Goal: Transaction & Acquisition: Obtain resource

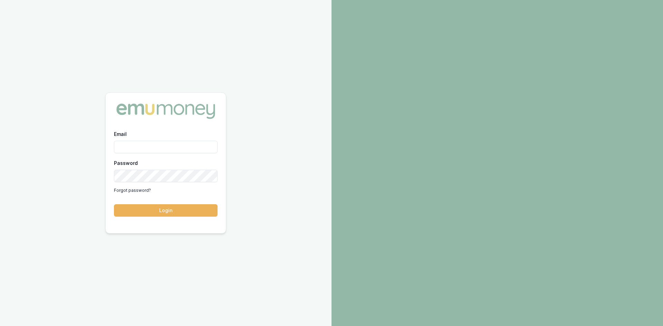
type input "[PERSON_NAME][EMAIL_ADDRESS][PERSON_NAME][DOMAIN_NAME]"
click at [154, 202] on form "Email [PERSON_NAME][EMAIL_ADDRESS][PERSON_NAME][DOMAIN_NAME] Password Forgot pa…" at bounding box center [166, 173] width 104 height 87
click at [151, 209] on button "Login" at bounding box center [166, 210] width 104 height 12
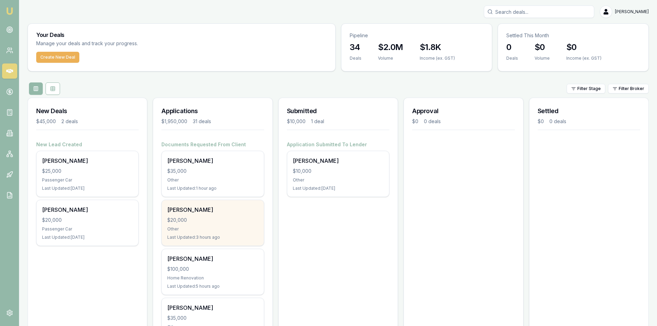
scroll to position [35, 0]
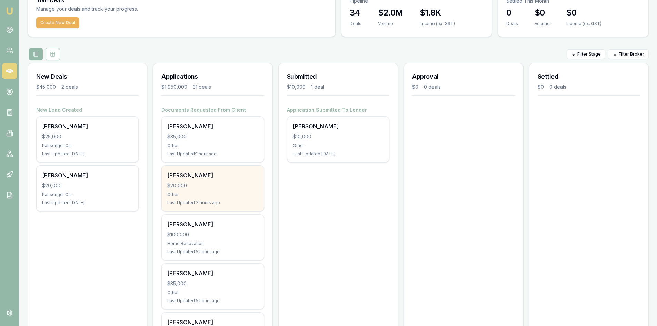
click at [191, 193] on div "Other" at bounding box center [212, 195] width 91 height 6
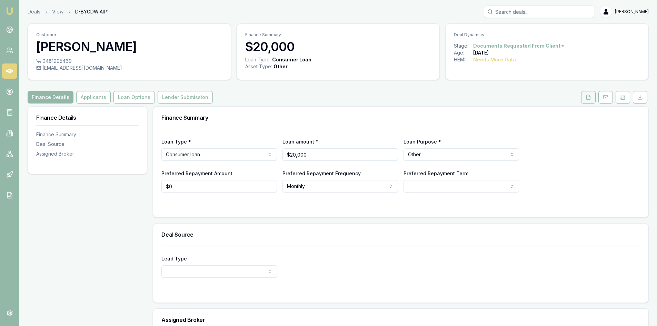
click at [589, 99] on icon at bounding box center [589, 98] width 6 height 6
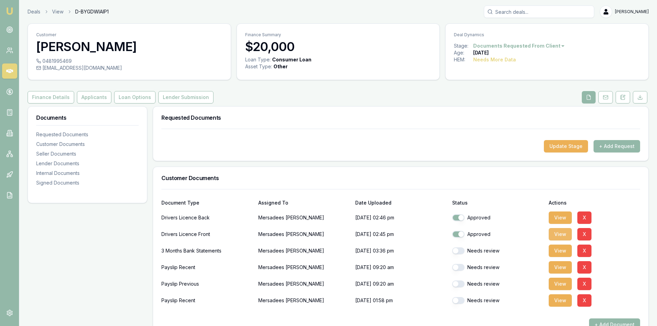
click at [561, 233] on button "View" at bounding box center [560, 234] width 23 height 12
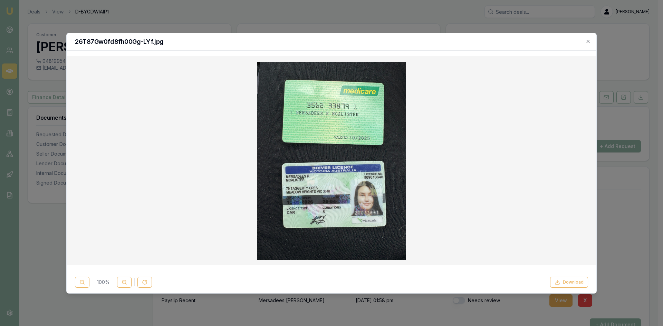
click at [361, 200] on img at bounding box center [331, 161] width 149 height 198
click at [587, 39] on icon "button" at bounding box center [588, 42] width 6 height 6
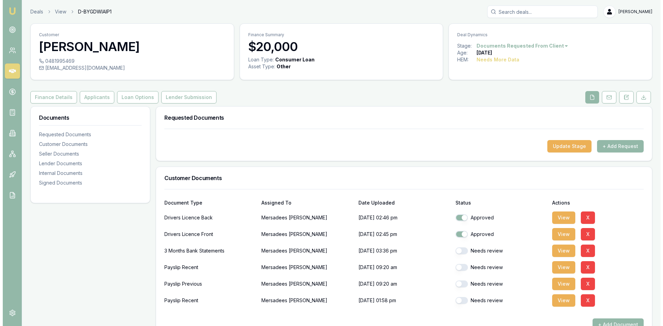
scroll to position [35, 0]
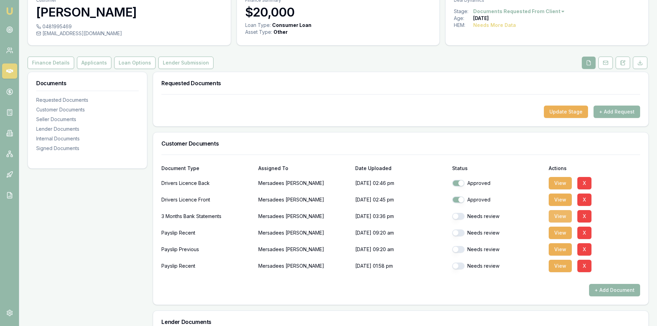
click at [557, 215] on button "View" at bounding box center [560, 216] width 23 height 12
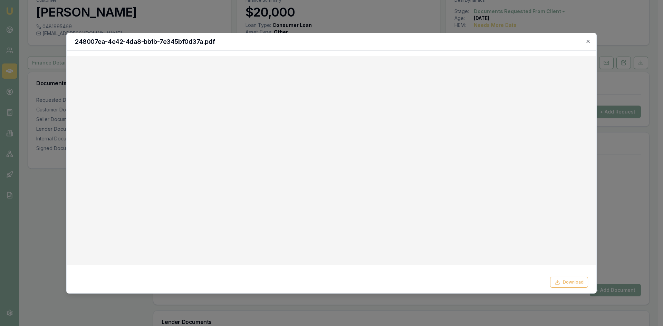
click at [588, 40] on icon "button" at bounding box center [587, 41] width 3 height 3
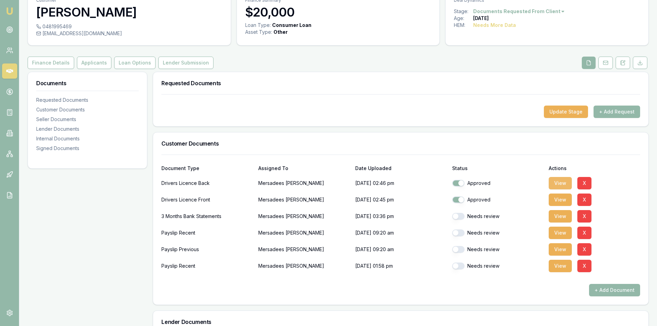
click at [558, 183] on button "View" at bounding box center [560, 183] width 23 height 12
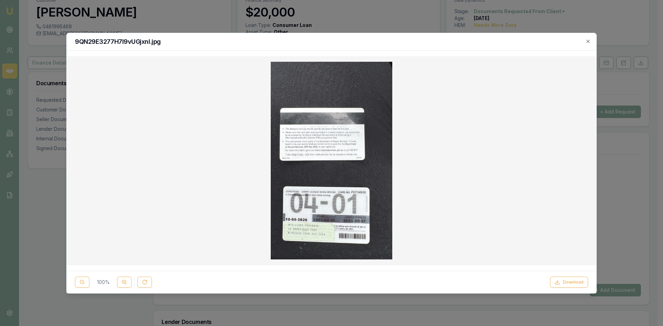
click at [317, 214] on img at bounding box center [331, 161] width 121 height 198
click at [588, 42] on icon "button" at bounding box center [588, 42] width 6 height 6
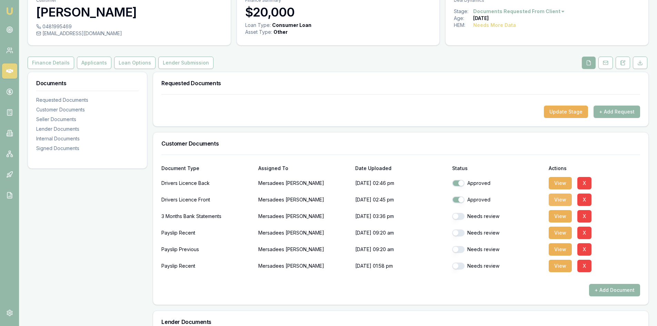
click at [557, 200] on button "View" at bounding box center [560, 200] width 23 height 12
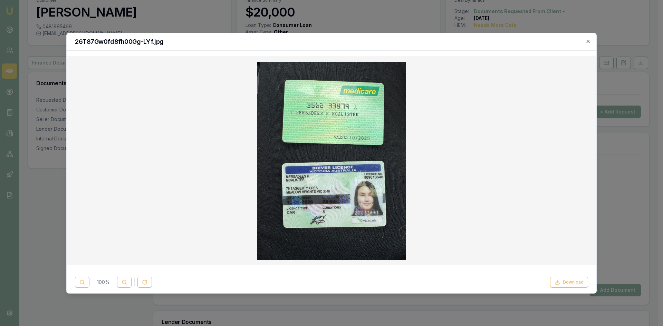
click at [588, 40] on icon "button" at bounding box center [588, 42] width 6 height 6
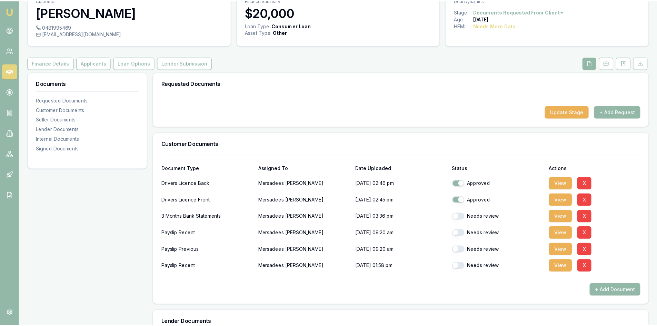
scroll to position [0, 0]
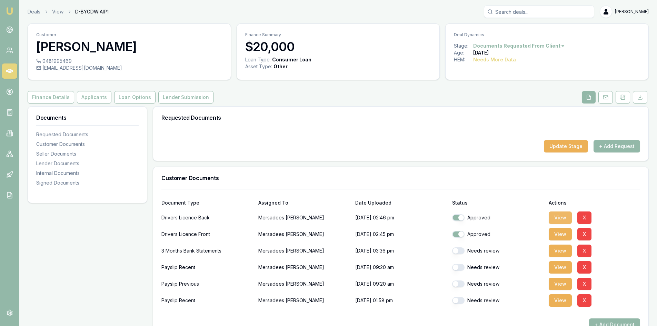
click at [565, 217] on button "View" at bounding box center [560, 218] width 23 height 12
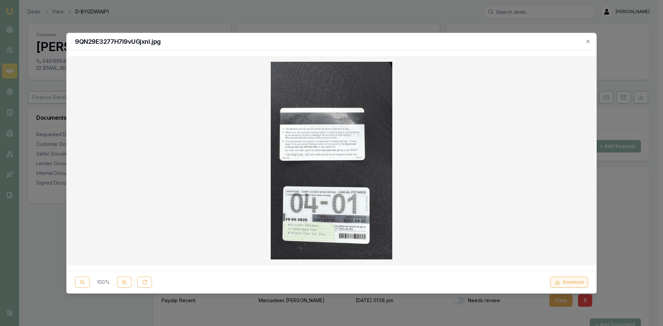
click at [568, 281] on button "Download" at bounding box center [569, 282] width 38 height 11
click at [589, 41] on icon "button" at bounding box center [588, 42] width 6 height 6
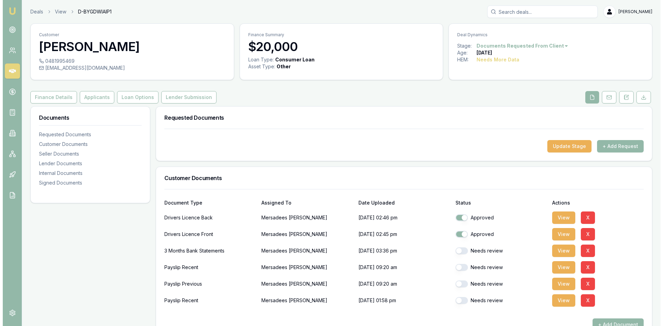
scroll to position [35, 0]
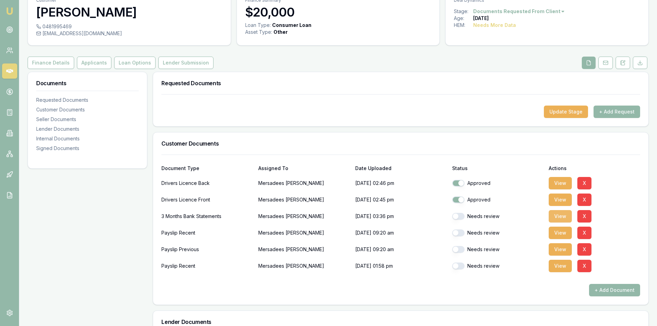
click at [559, 217] on button "View" at bounding box center [560, 216] width 23 height 12
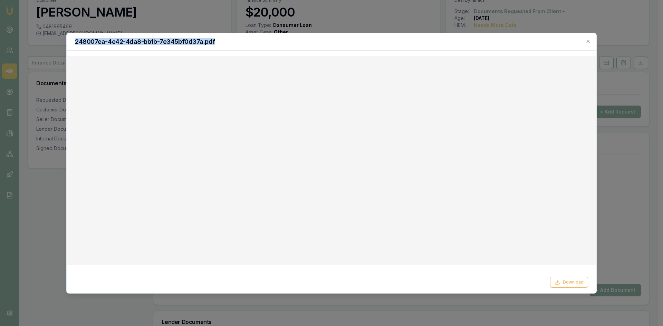
drag, startPoint x: 395, startPoint y: 43, endPoint x: 502, endPoint y: 37, distance: 107.8
click at [560, 37] on div "248007ea-4e42-4da8-bb1b-7e345bf0d37a.pdf" at bounding box center [331, 42] width 529 height 18
